Goal: Information Seeking & Learning: Learn about a topic

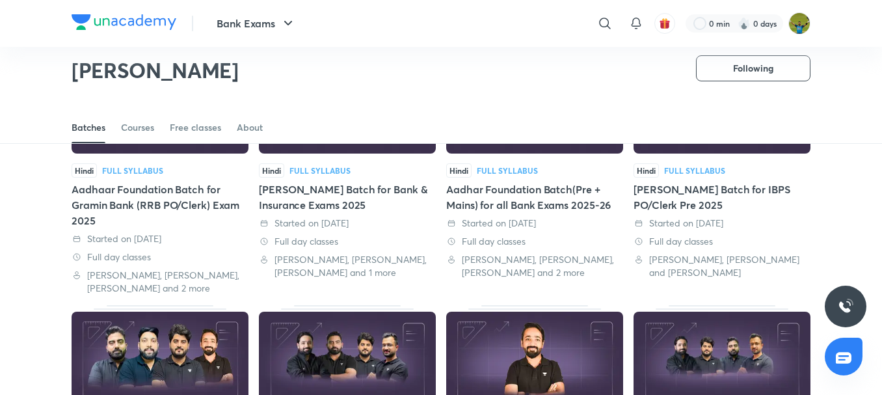
scroll to position [133, 0]
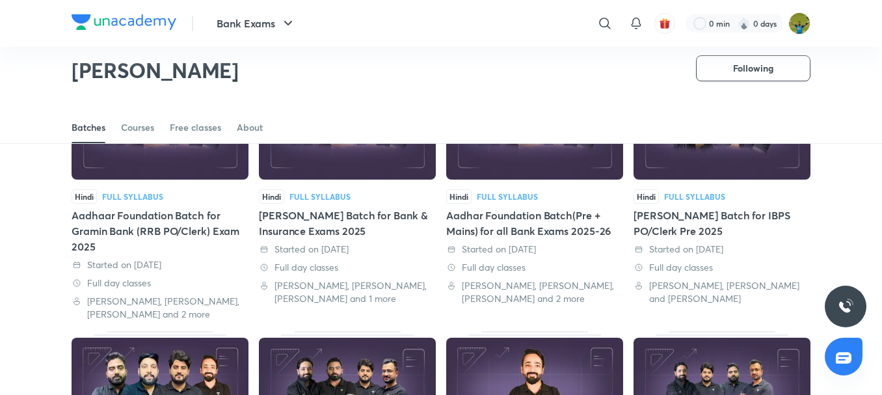
click at [508, 229] on div "Aadhar Foundation Batch(Pre + Mains) for all Bank Exams 2025-26" at bounding box center [534, 223] width 177 height 31
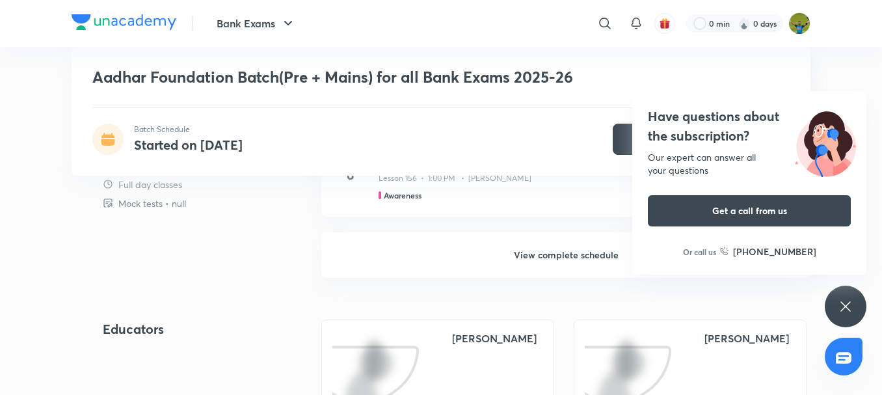
scroll to position [1665, 0]
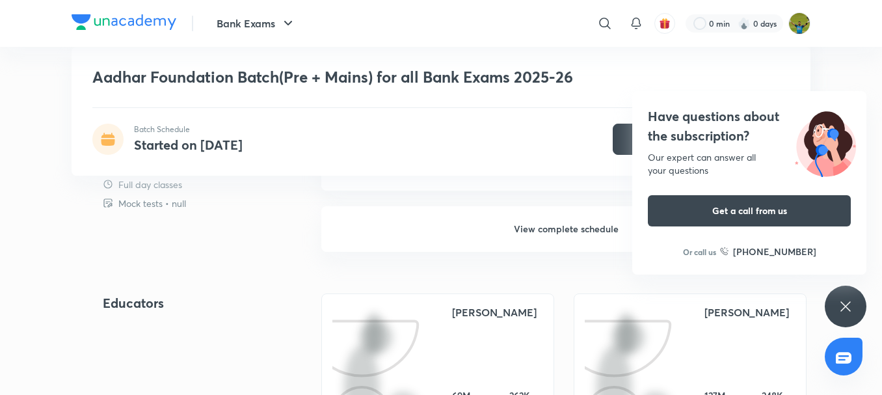
click at [508, 229] on h6 "View complete schedule" at bounding box center [565, 229] width 489 height 46
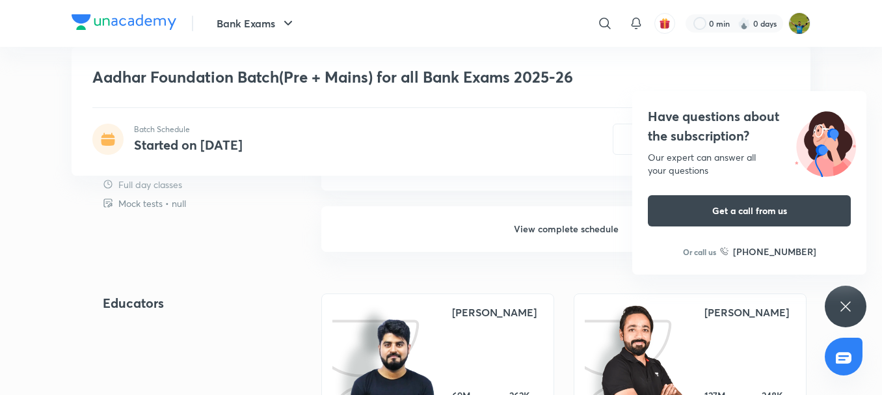
click at [852, 301] on icon at bounding box center [846, 307] width 16 height 16
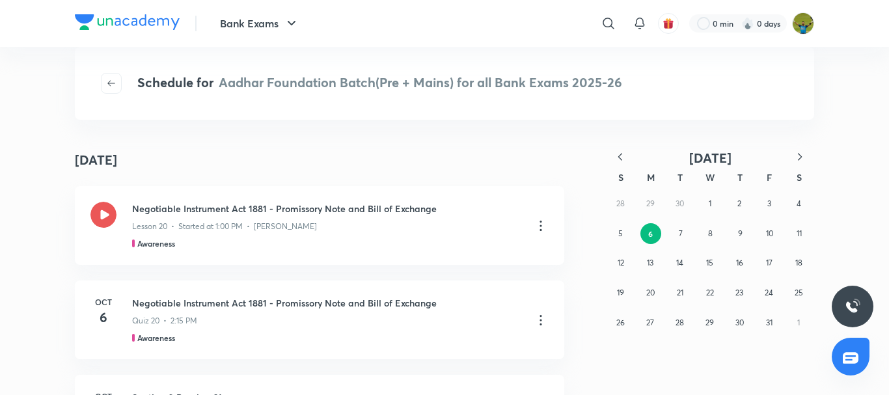
click at [538, 135] on div "Schedule for Aadhar Foundation Batch(Pre + Mains) for all Bank Exams 2025-26 [D…" at bounding box center [444, 221] width 739 height 296
click at [617, 152] on icon "button" at bounding box center [619, 156] width 13 height 13
click at [651, 262] on abbr "11" at bounding box center [649, 263] width 5 height 10
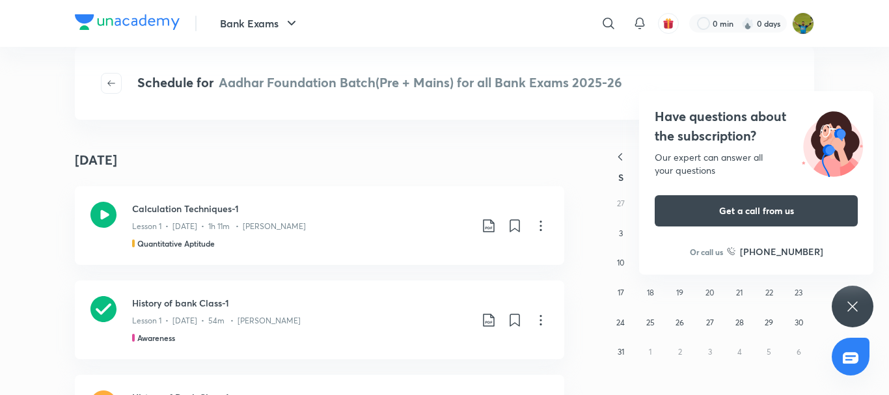
click at [855, 297] on div "Have questions about the subscription? Our expert can answer all your questions…" at bounding box center [852, 307] width 42 height 42
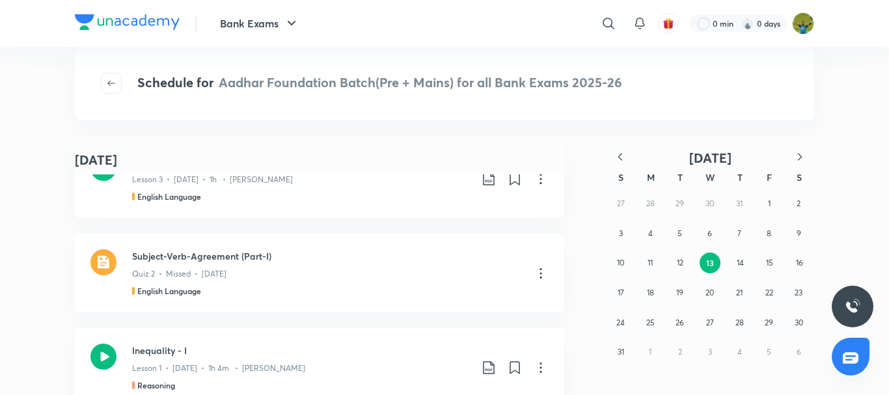
scroll to position [1307, 0]
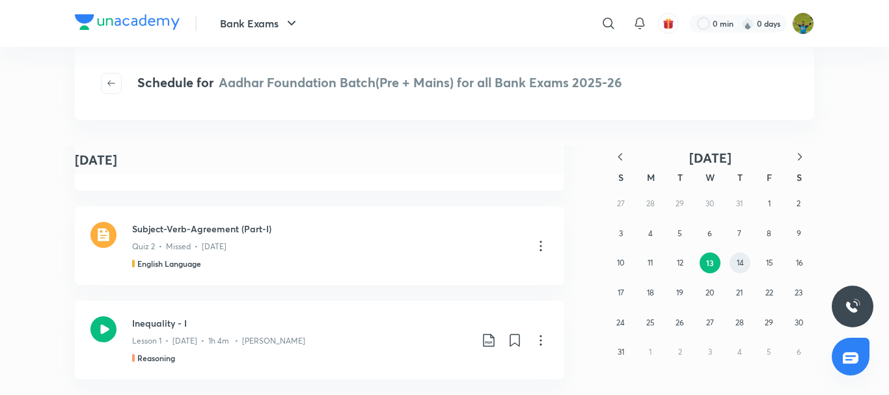
click at [737, 262] on abbr "14" at bounding box center [739, 263] width 7 height 10
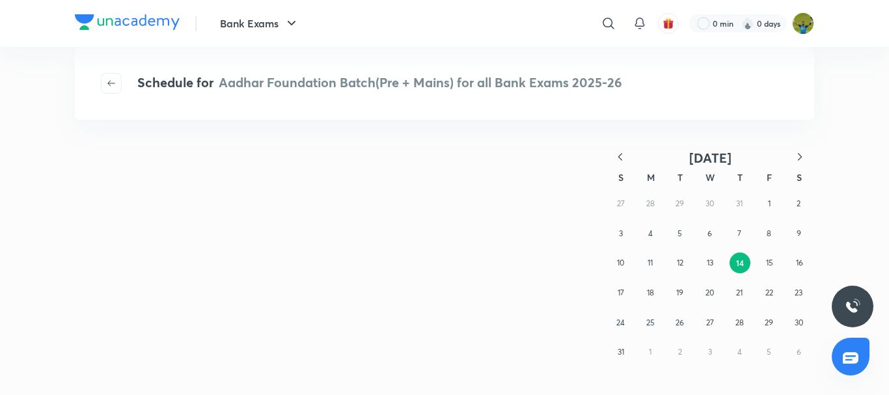
scroll to position [0, 0]
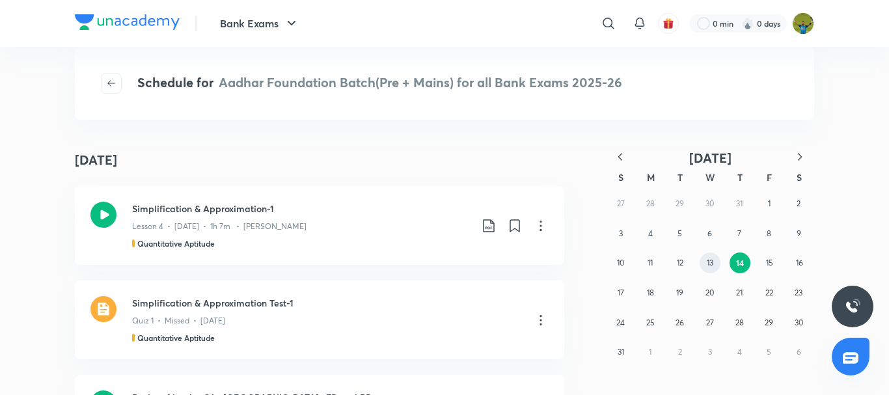
click at [709, 267] on abbr "13" at bounding box center [709, 263] width 7 height 10
